Goal: Task Accomplishment & Management: Use online tool/utility

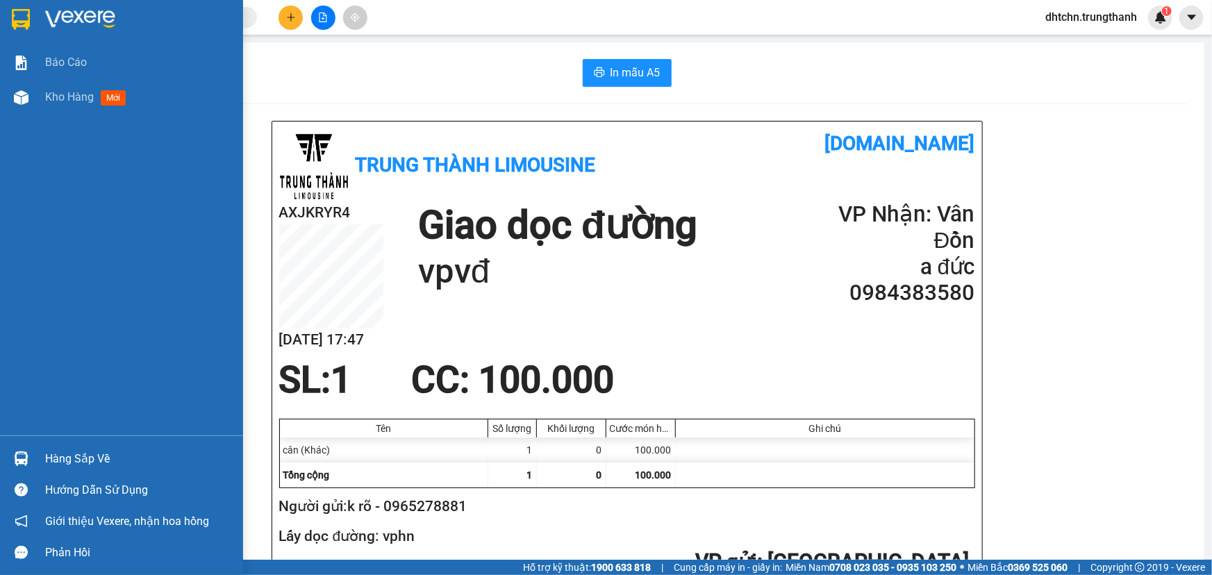
click at [91, 14] on img at bounding box center [80, 19] width 70 height 21
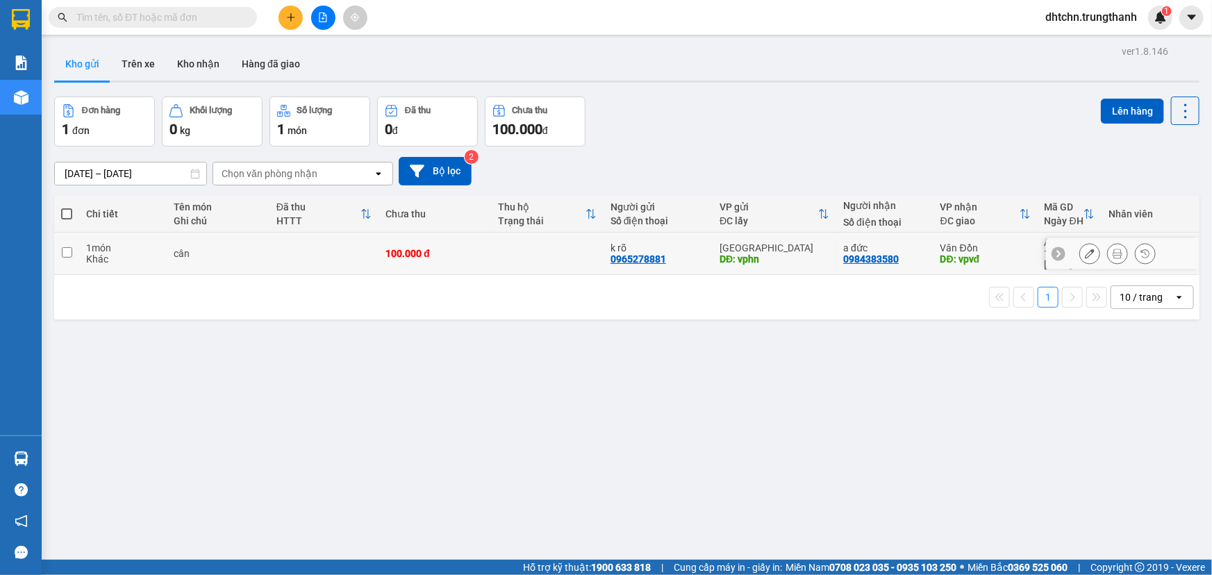
click at [69, 247] on input "checkbox" at bounding box center [67, 252] width 10 height 10
checkbox input "true"
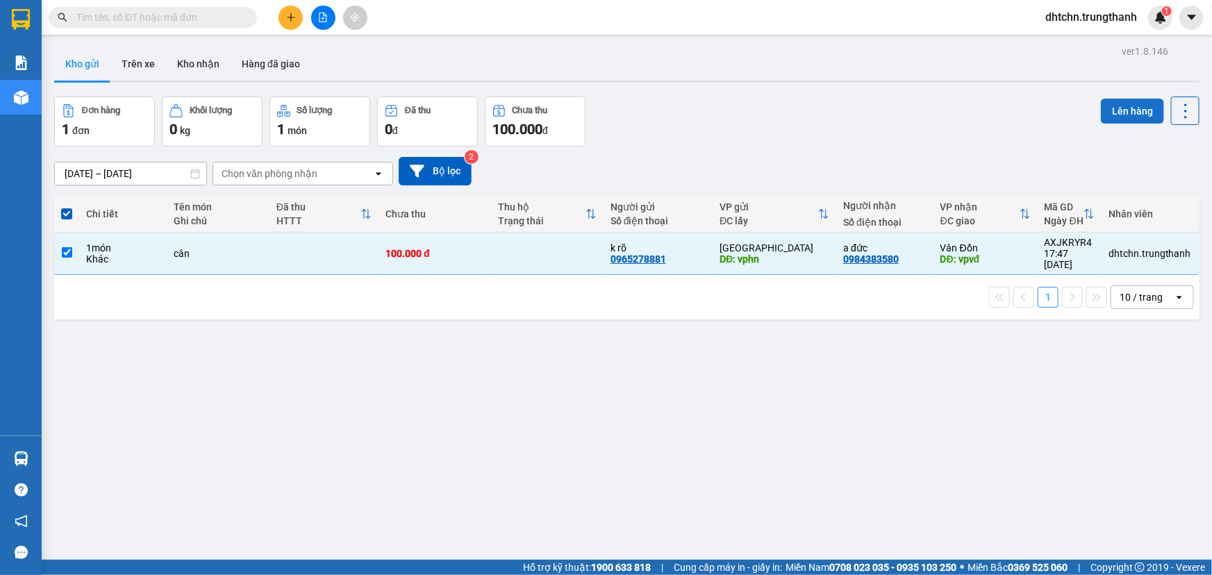
click at [1109, 107] on button "Lên hàng" at bounding box center [1132, 111] width 63 height 25
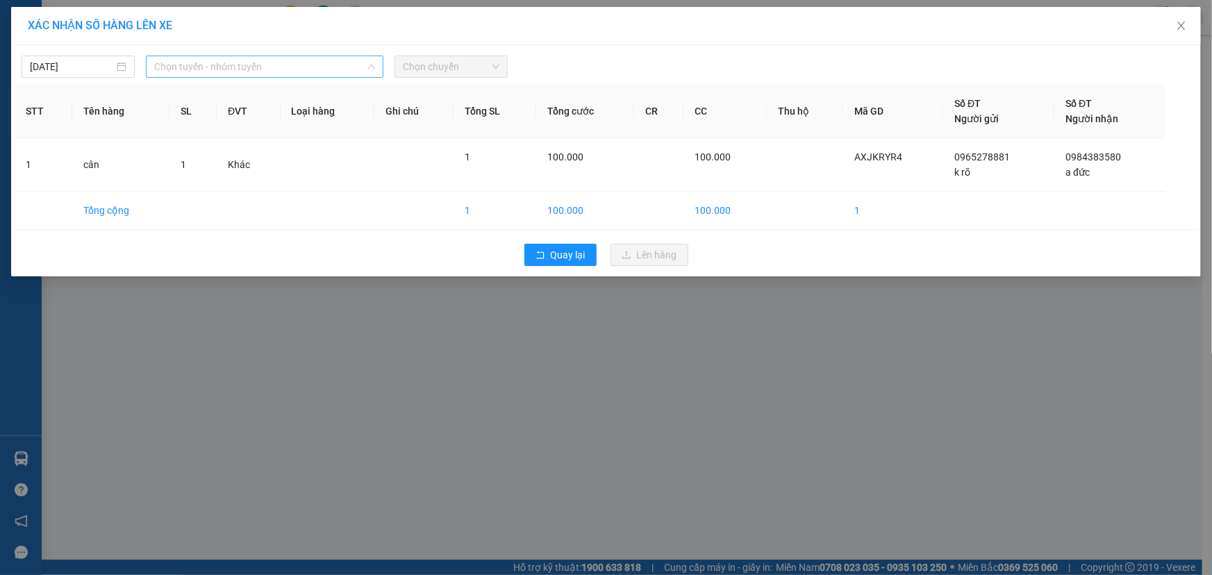
click at [229, 63] on span "Chọn tuyến - nhóm tuyến" at bounding box center [264, 66] width 221 height 21
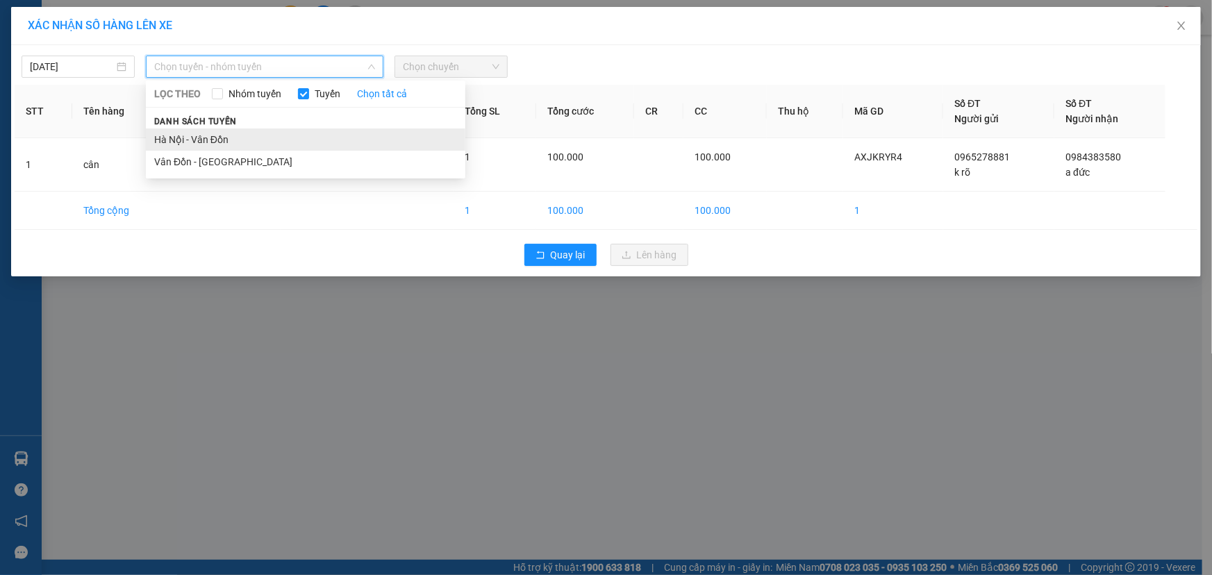
click at [190, 135] on li "Hà Nội - Vân Đồn" at bounding box center [306, 139] width 320 height 22
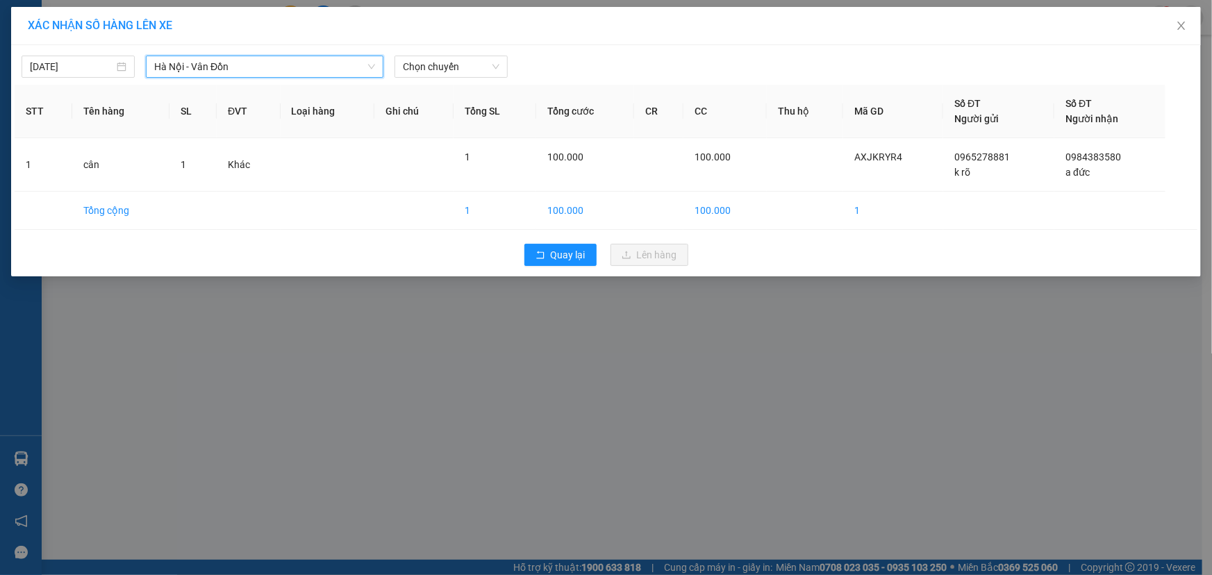
drag, startPoint x: 476, startPoint y: 81, endPoint x: 465, endPoint y: 63, distance: 21.2
click at [476, 81] on div "[DATE] [GEOGRAPHIC_DATA] - [GEOGRAPHIC_DATA] - [GEOGRAPHIC_DATA] LỌC THEO Nhóm …" at bounding box center [606, 160] width 1190 height 231
drag, startPoint x: 465, startPoint y: 63, endPoint x: 458, endPoint y: 84, distance: 21.8
click at [464, 67] on span "Chọn chuyến" at bounding box center [451, 66] width 97 height 21
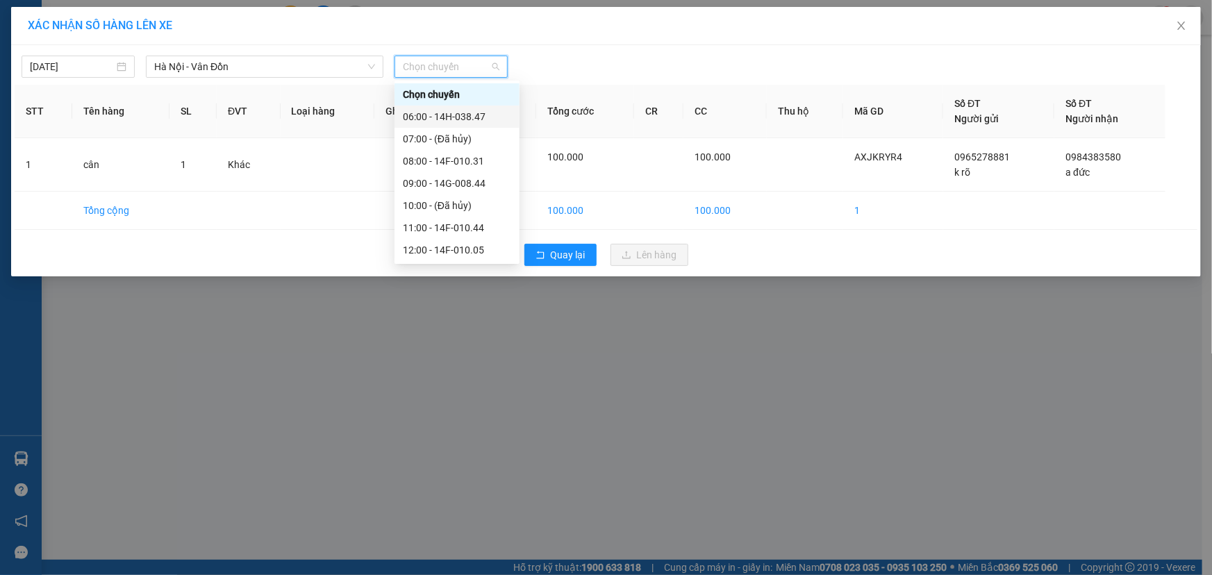
scroll to position [199, 0]
click at [460, 181] on div "18:00 - 14E-009.20" at bounding box center [457, 183] width 108 height 15
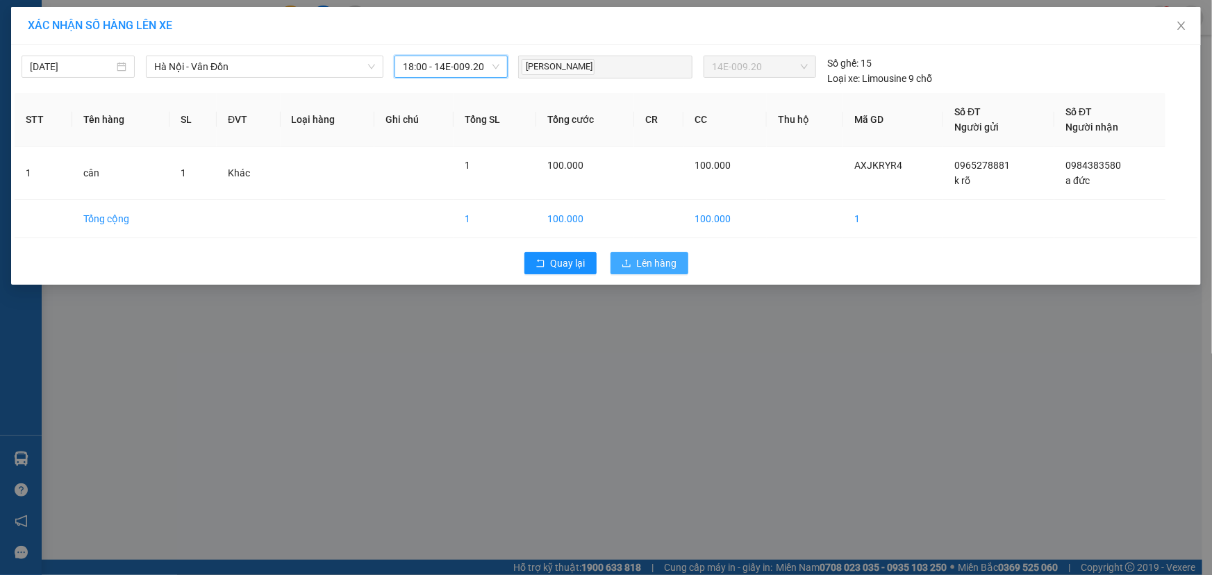
click at [649, 267] on span "Lên hàng" at bounding box center [657, 263] width 40 height 15
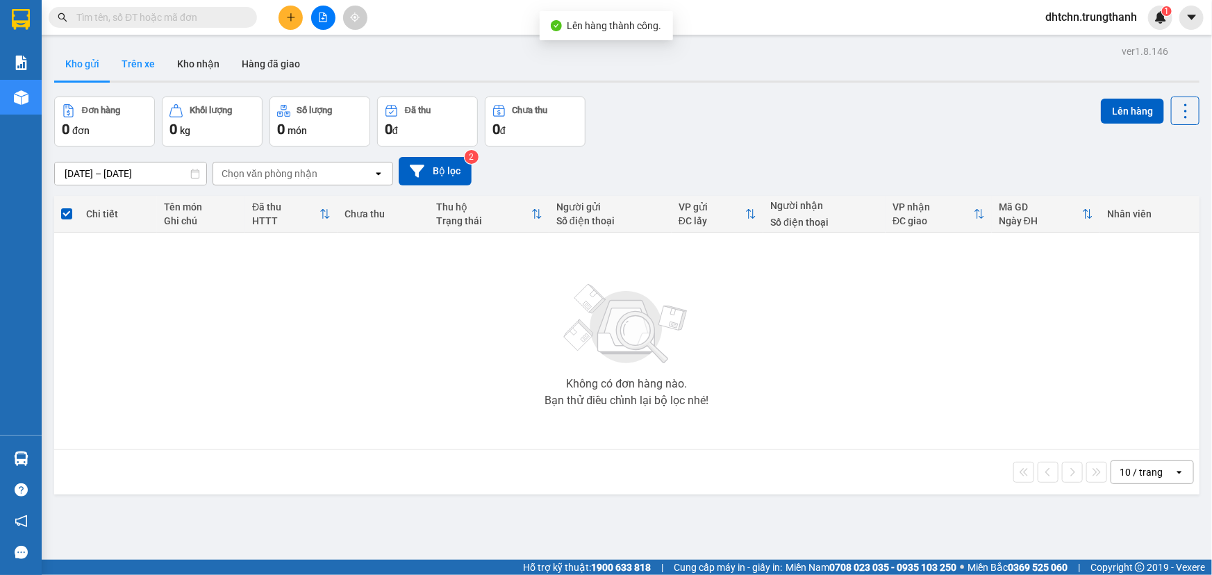
drag, startPoint x: 145, startPoint y: 42, endPoint x: 144, endPoint y: 61, distance: 18.8
click at [145, 44] on div "ver 1.8.146 Kho gửi Trên xe Kho nhận Hàng đã giao Đơn hàng 0 đơn Khối lượng 0 k…" at bounding box center [627, 329] width 1156 height 575
click at [144, 62] on button "Trên xe" at bounding box center [138, 63] width 56 height 33
